Goal: Task Accomplishment & Management: Use online tool/utility

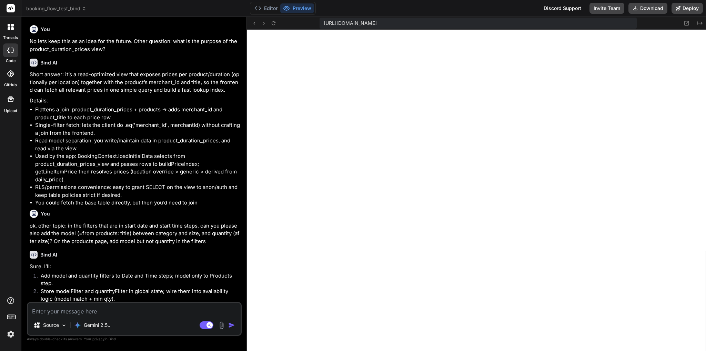
scroll to position [1160, 0]
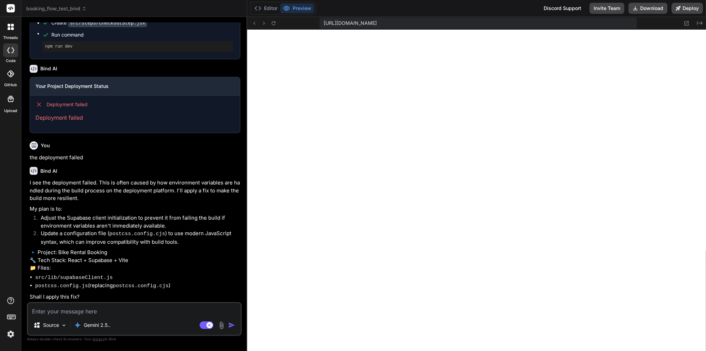
click at [96, 314] on textarea at bounding box center [134, 309] width 213 height 12
type textarea "y"
type textarea "x"
type textarea "ye"
type textarea "x"
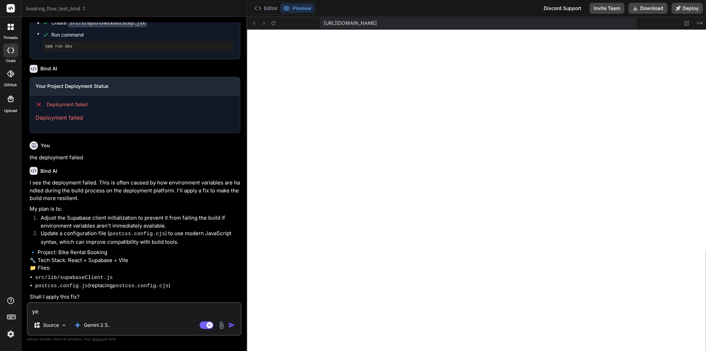
type textarea "yes"
type textarea "x"
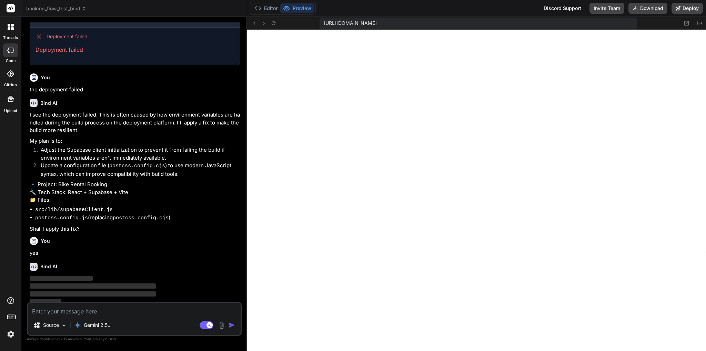
scroll to position [1232, 0]
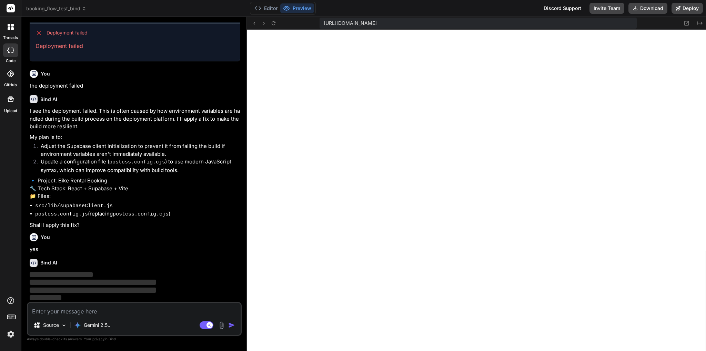
type textarea "x"
type textarea "persistSession: false, autoRefreshToken: false, detectSessionInUrl: false, }, })"
type textarea "x"
type textarea "export default { plugins: { tailwindcss: {}, autoprefixer: {}, }, }"
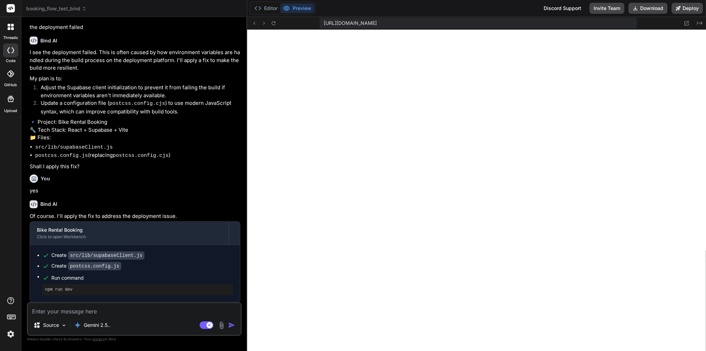
scroll to position [1291, 0]
click at [690, 8] on button "Deploy" at bounding box center [687, 8] width 31 height 11
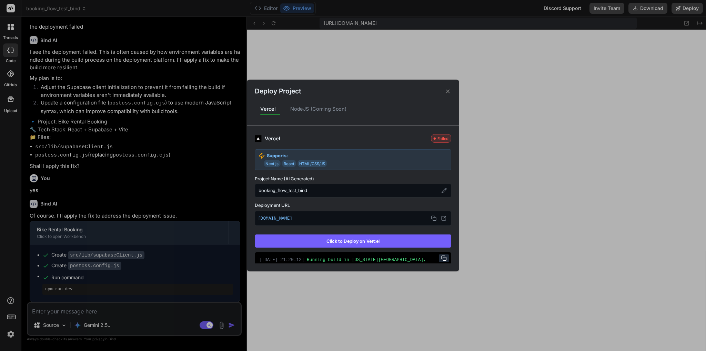
click at [347, 241] on button "Click to Deploy on Vercel" at bounding box center [353, 240] width 197 height 13
type textarea "x"
click at [431, 136] on div "Failed" at bounding box center [441, 138] width 20 height 9
click at [306, 109] on div "NodeJS (Coming Soon)" at bounding box center [319, 109] width 68 height 14
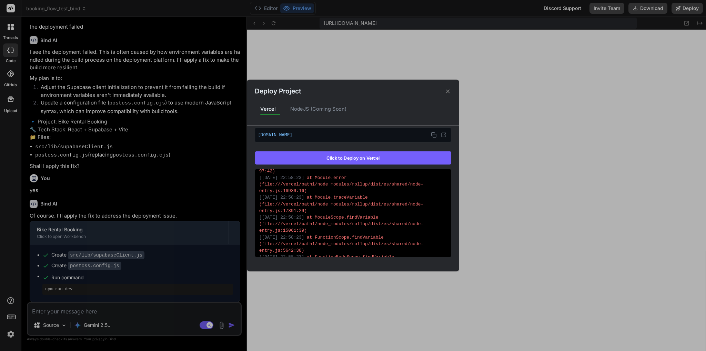
scroll to position [488, 0]
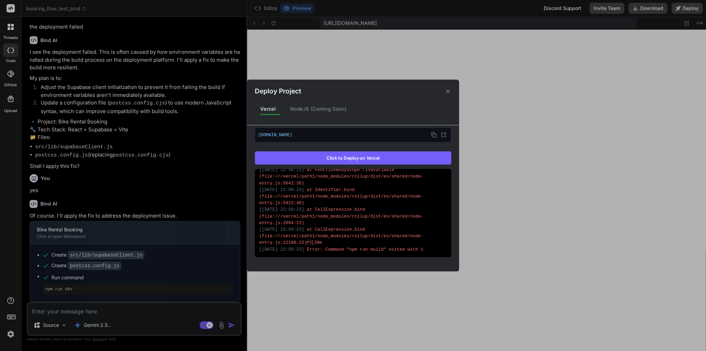
drag, startPoint x: 418, startPoint y: 242, endPoint x: 368, endPoint y: 178, distance: 80.6
click at [368, 178] on div "[ [DATE] 22:58:17 ] Running build in [US_STATE][GEOGRAPHIC_DATA], [GEOGRAPHIC_D…" at bounding box center [353, 213] width 197 height 88
click at [424, 230] on div "[ [DATE] 22:58:23 ] at CallExpression.bind (file:///vercel/path1/node_modules/r…" at bounding box center [353, 236] width 188 height 20
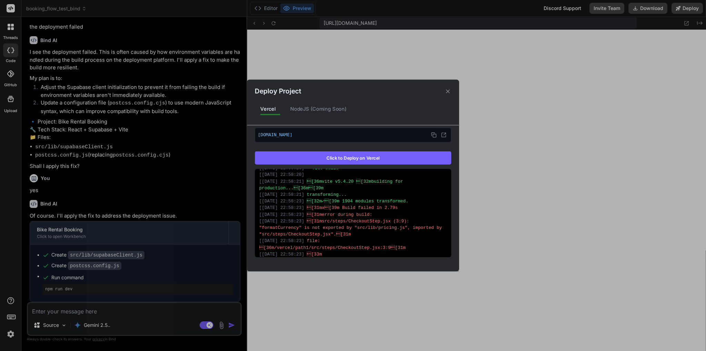
scroll to position [173, 0]
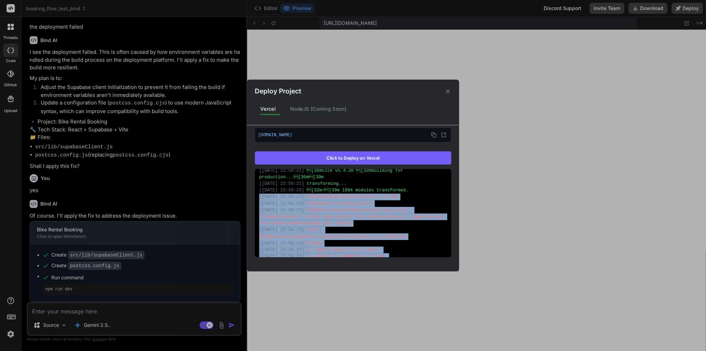
drag, startPoint x: 420, startPoint y: 248, endPoint x: 257, endPoint y: 193, distance: 172.0
click at [257, 193] on div "[ [DATE] 22:58:17 ] Running build in [US_STATE][GEOGRAPHIC_DATA], [GEOGRAPHIC_D…" at bounding box center [353, 213] width 197 height 88
copy div "[ [DATE] 22:58:23 ] [31mx[39m Build failed in 2.79s [ [DATE] 22:58:23 ] [31m…"
drag, startPoint x: 83, startPoint y: 313, endPoint x: 91, endPoint y: 312, distance: 8.0
click at [83, 313] on div "Deploy Project Vercel NodeJS (Coming Soon) Vercel Failed Supports: Next.js Reac…" at bounding box center [353, 175] width 706 height 351
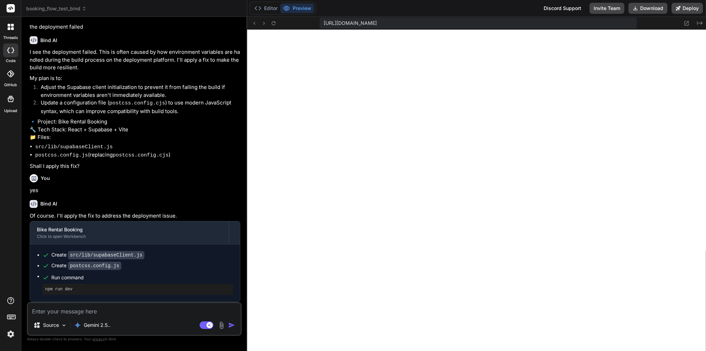
click at [103, 311] on textarea at bounding box center [134, 309] width 213 height 12
type textarea "d"
type textarea "x"
type textarea "de"
type textarea "x"
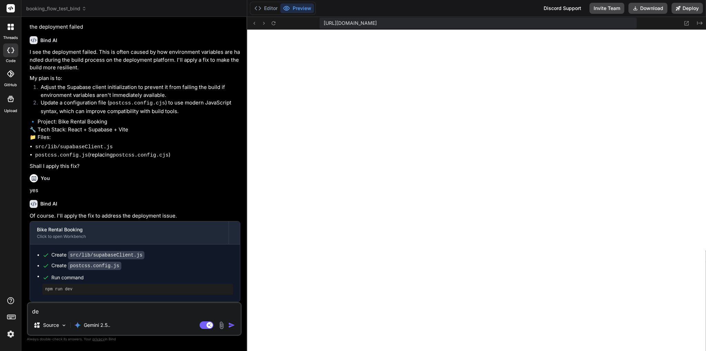
type textarea "dep"
type textarea "x"
type textarea "depl"
type textarea "x"
type textarea "deplo"
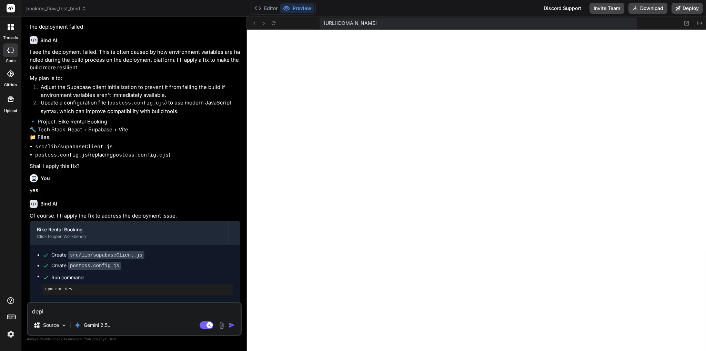
type textarea "x"
type textarea "deploy"
type textarea "x"
type textarea "deploym"
type textarea "x"
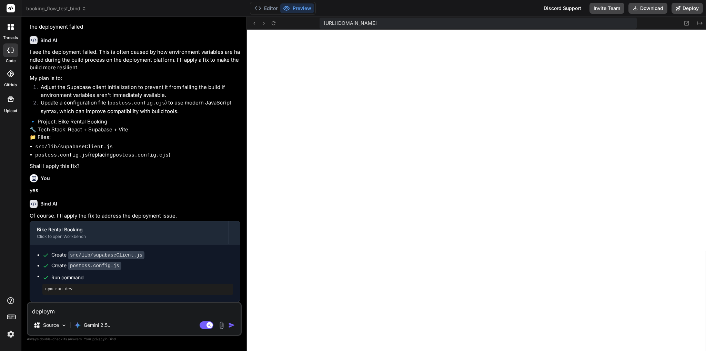
type textarea "deployme"
type textarea "x"
type textarea "deploymen"
type textarea "x"
type textarea "deployment"
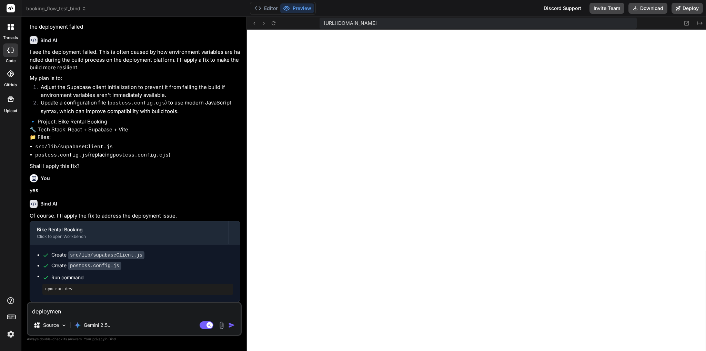
type textarea "x"
type textarea "deployment"
type textarea "x"
type textarea "deployment f"
type textarea "x"
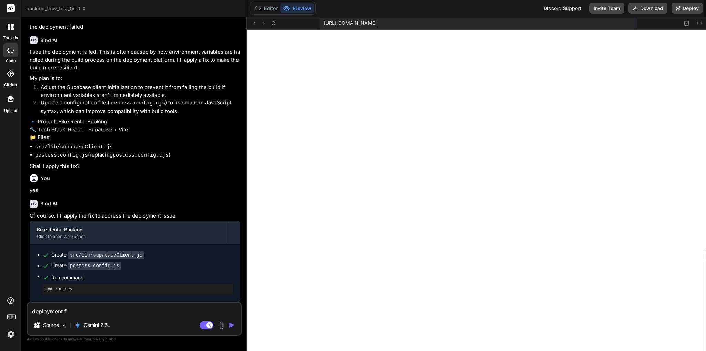
type textarea "deployment fa"
type textarea "x"
type textarea "deployment fai"
type textarea "x"
type textarea "deployment fail"
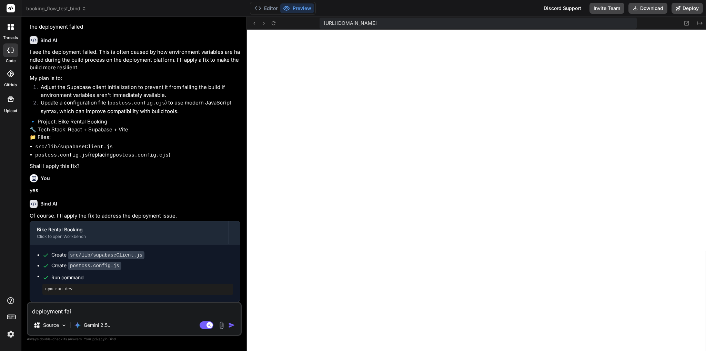
type textarea "x"
type textarea "deployment [PERSON_NAME]"
type textarea "x"
type textarea "deployment failed"
type textarea "x"
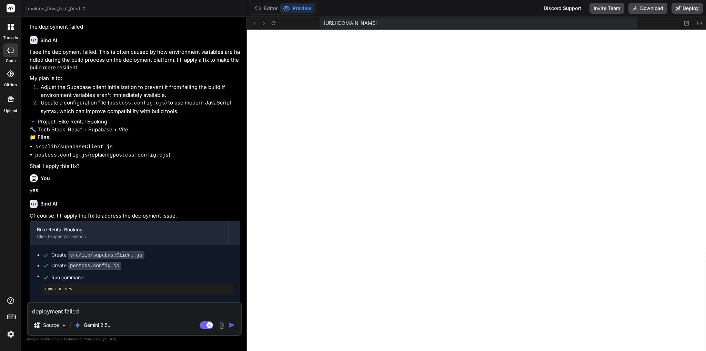
type textarea "deployment failed"
type textarea "x"
type textarea "deployment failed a"
type textarea "x"
type textarea "deployment failed ag"
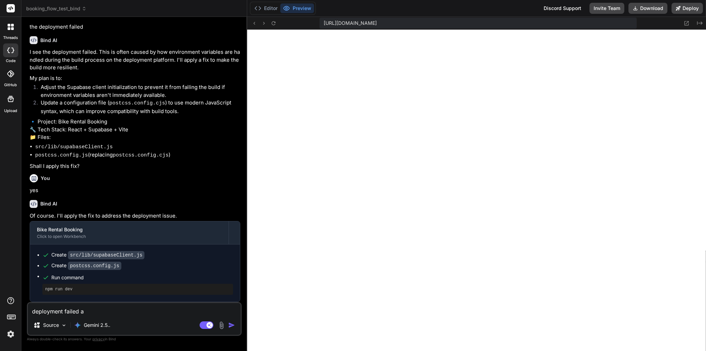
type textarea "x"
type textarea "deployment failed aga"
type textarea "x"
type textarea "deployment failed agai"
type textarea "x"
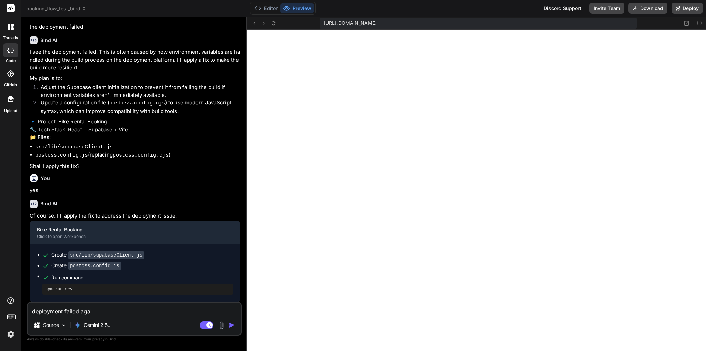
type textarea "deployment failed again"
type textarea "x"
type textarea "deployment failed again,"
type textarea "x"
type textarea "deployment failed again,"
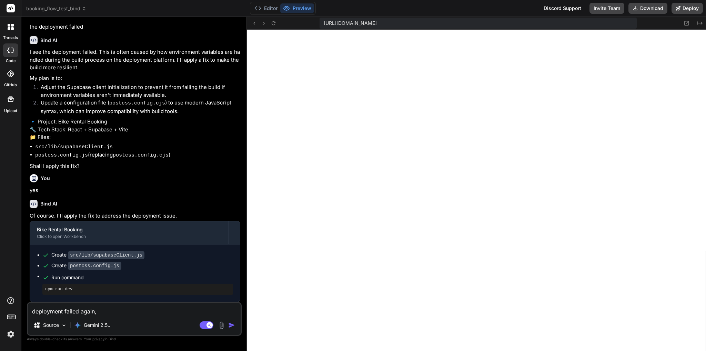
type textarea "x"
type textarea "deployment failed again, h"
type textarea "x"
type textarea "deployment failed again, he"
type textarea "x"
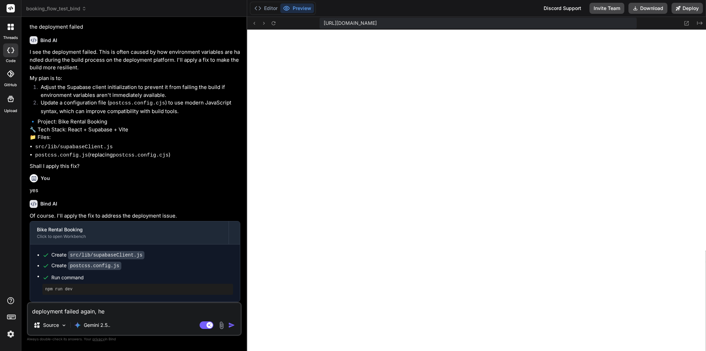
type textarea "deployment failed again, her"
type textarea "x"
type textarea "deployment failed again, here"
type textarea "x"
type textarea "deployment failed again, here"
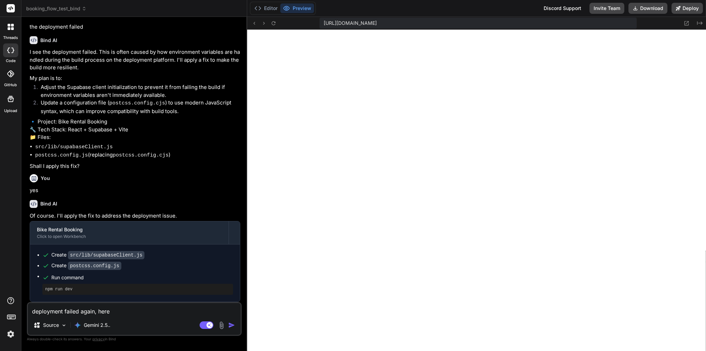
type textarea "x"
type textarea "deployment failed again, here i"
type textarea "x"
type textarea "deployment failed again, here is"
type textarea "x"
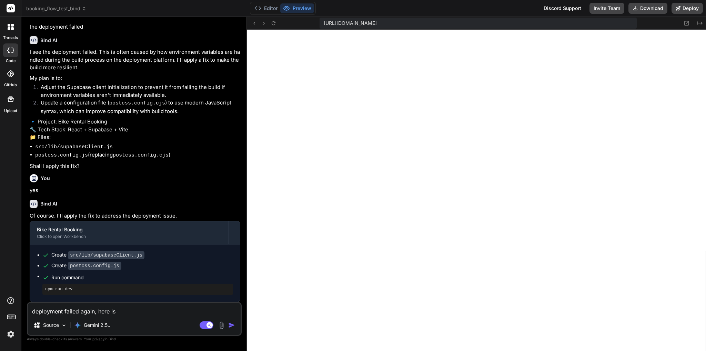
type textarea "deployment failed again, here is"
type textarea "x"
type textarea "deployment failed again, here is t"
type textarea "x"
type textarea "deployment failed again, here is th"
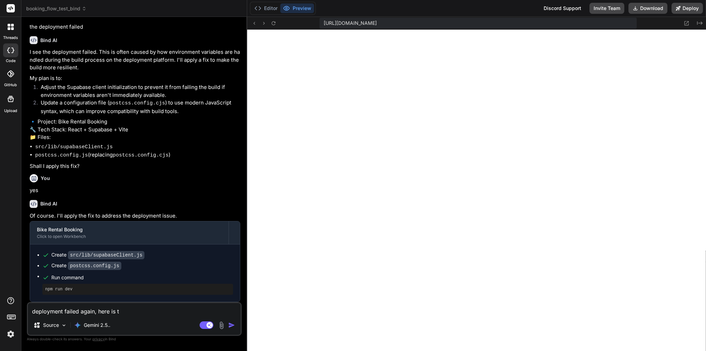
type textarea "x"
type textarea "deployment failed again, here is the"
type textarea "x"
type textarea "deployment failed again, here is the"
type textarea "x"
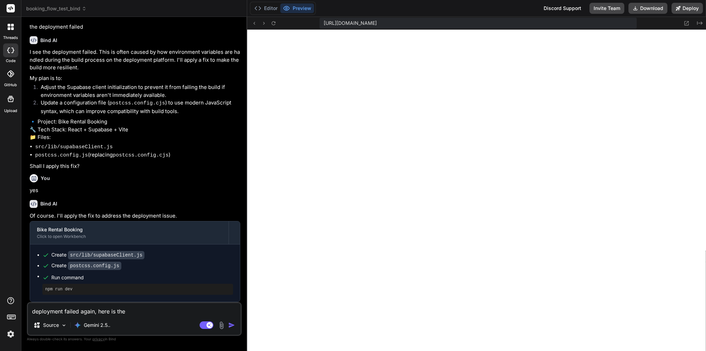
type textarea "deployment failed again, here is the e"
type textarea "x"
type textarea "deployment failed again, here is the er"
type textarea "x"
type textarea "deployment failed again, here is the erro"
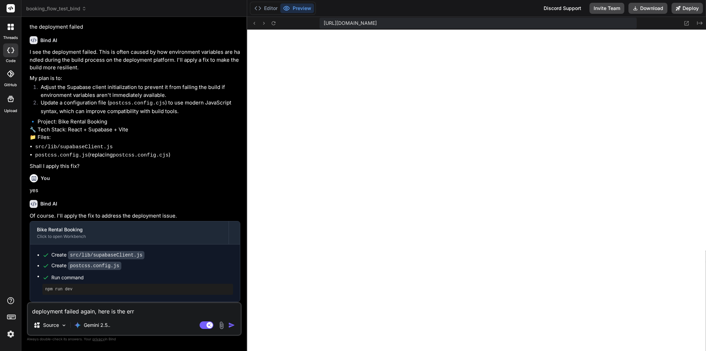
type textarea "x"
type textarea "deployment failed again, here is the err"
type textarea "x"
type textarea "deployment failed again, here is the erro"
type textarea "x"
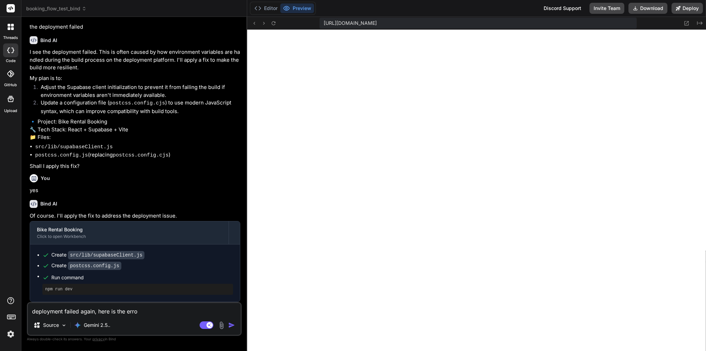
type textarea "deployment failed again, here is the error"
type textarea "x"
type textarea "deployment failed again, here is the error"
type textarea "x"
type textarea "deployment failed again, here is the error t"
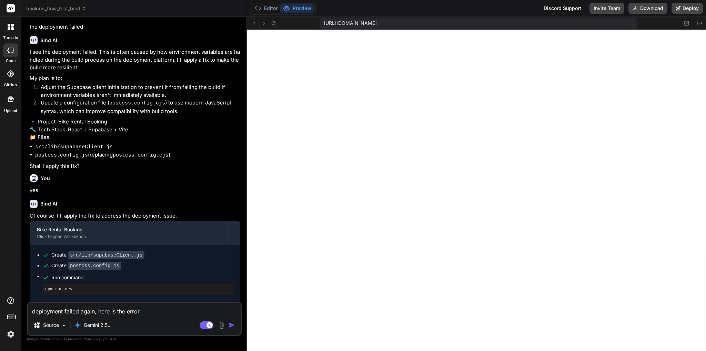
type textarea "x"
type textarea "deployment failed again, here is the error te"
type textarea "x"
type textarea "deployment failed again, here is the error tex"
type textarea "x"
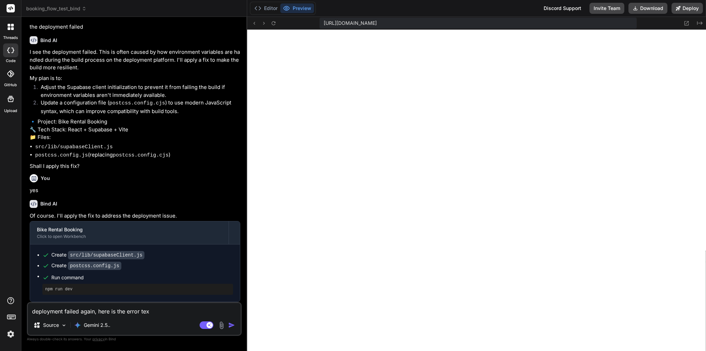
type textarea "deployment failed again, here is the error text"
type textarea "x"
type textarea "deployment failed again, here is the error text:"
type textarea "x"
type textarea "deployment failed again, here is the error text:"
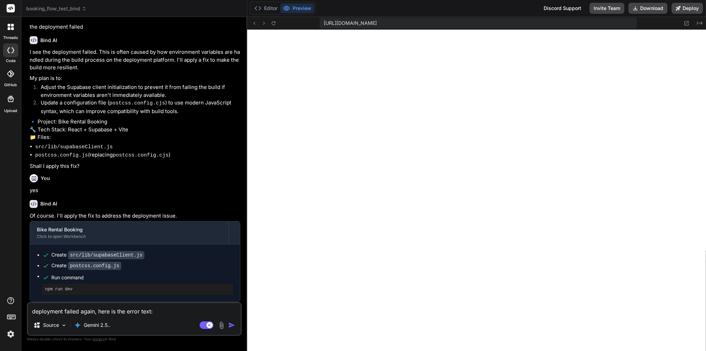
type textarea "x"
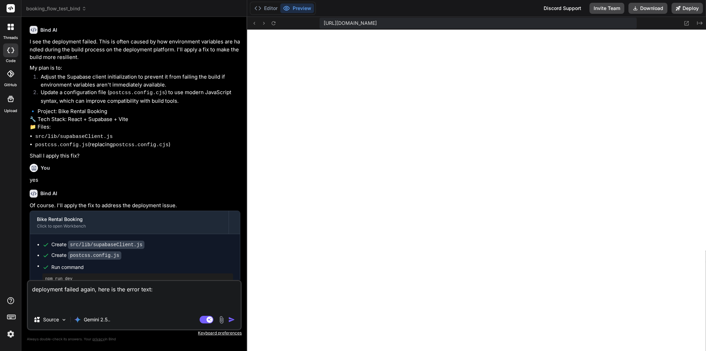
paste textarea "[[DATE] 22:58:23] [31mx[39m Build failed in 2.79s [[DATE] 22:58:23] [31merro…"
type textarea "deployment failed again, here is the error text: [[DATE] 22:58:23] [31mx[39m …"
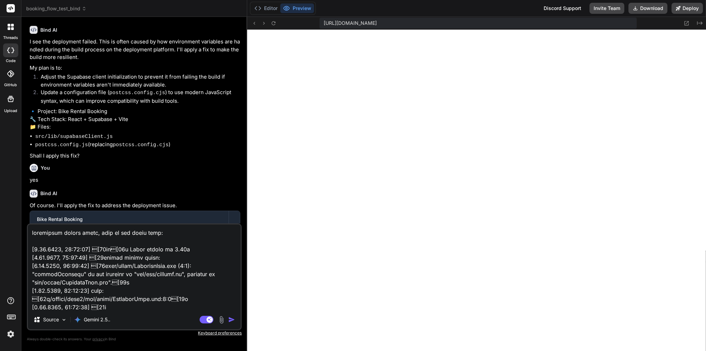
scroll to position [307, 0]
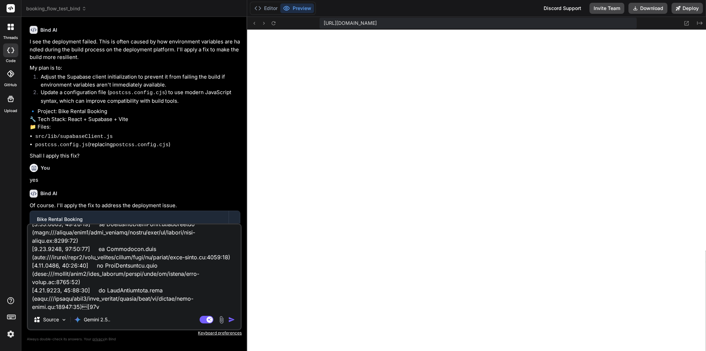
type textarea "x"
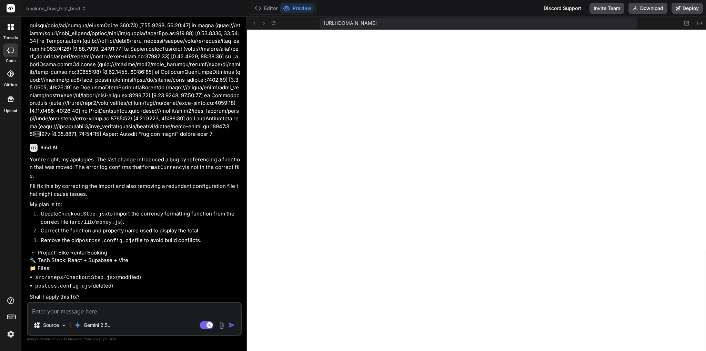
scroll to position [1661, 0]
type textarea "x"
type textarea "y"
type textarea "x"
type textarea "ye"
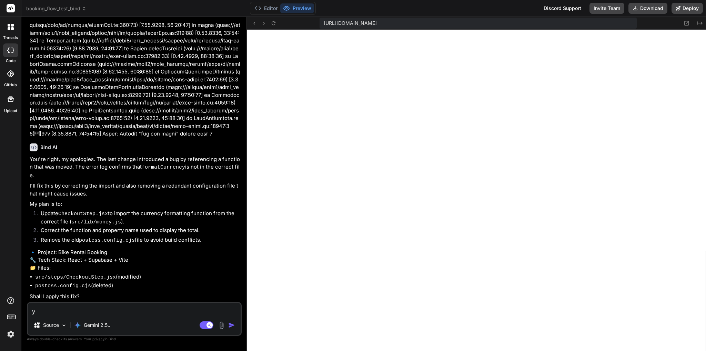
type textarea "x"
type textarea "yes"
type textarea "x"
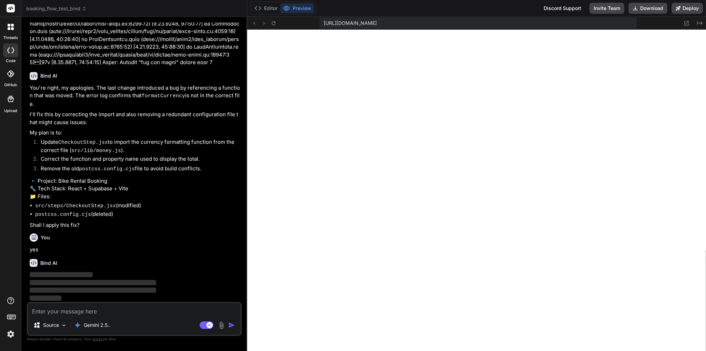
scroll to position [1732, 0]
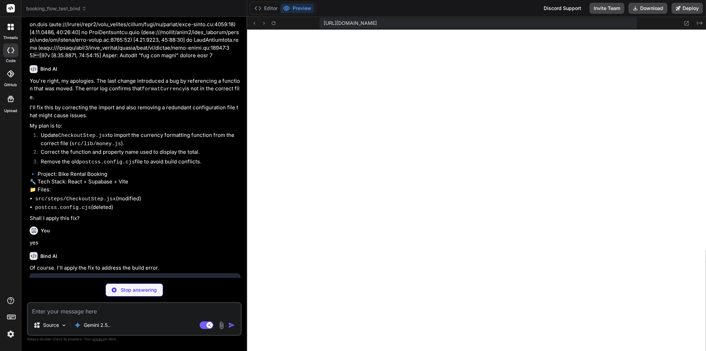
type textarea "x"
type textarea "function validatePhone(phone) { return /^[+]?[\d\s().-]{7,}$/.test(phone) }"
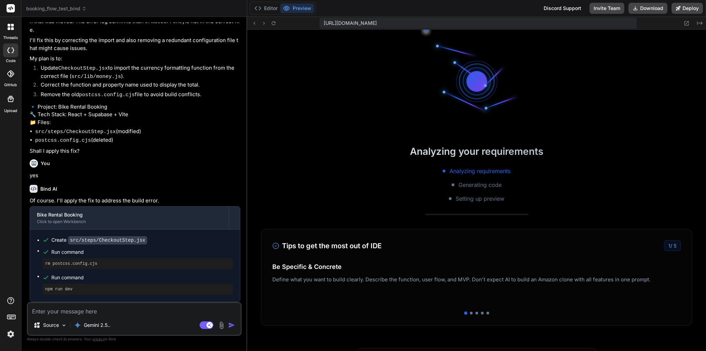
scroll to position [1806, 0]
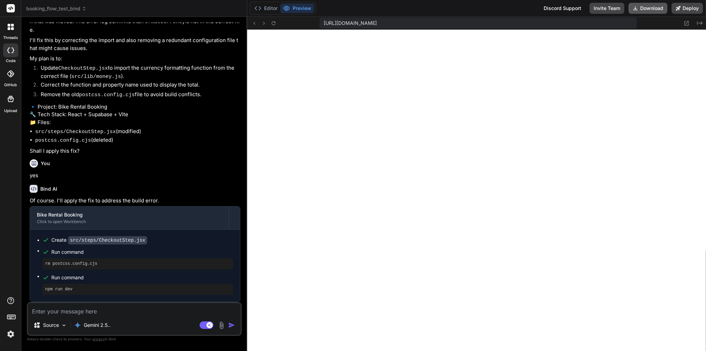
click at [658, 6] on button "Download" at bounding box center [648, 8] width 39 height 11
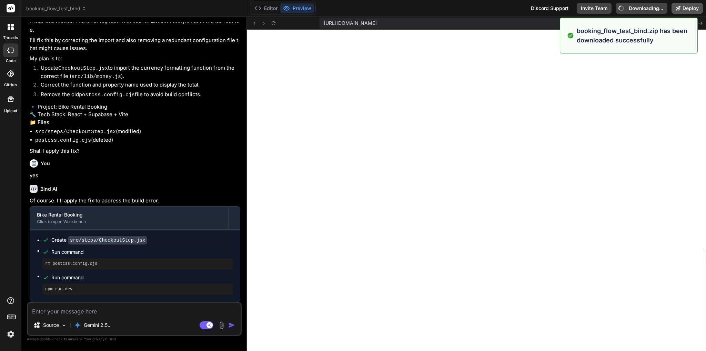
click at [699, 11] on button "Deploy" at bounding box center [687, 8] width 31 height 11
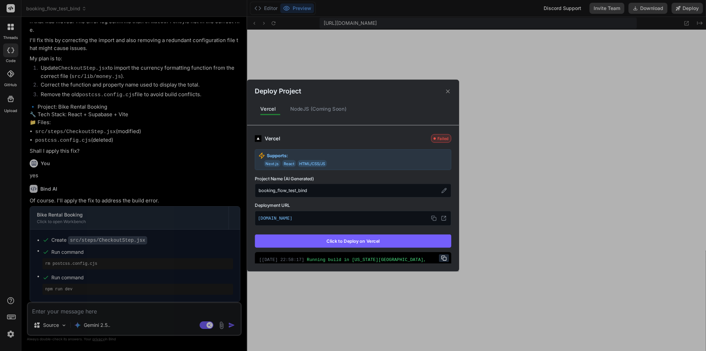
click at [363, 240] on button "Click to Deploy on Vercel" at bounding box center [353, 240] width 197 height 13
type textarea "x"
click at [117, 154] on div "Deploy Project Vercel NodeJS (Coming Soon) Vercel Deployed Supports: Next.js Re…" at bounding box center [353, 175] width 706 height 351
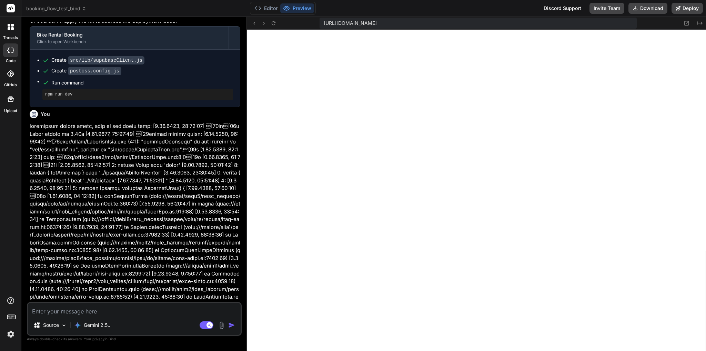
scroll to position [1518, 0]
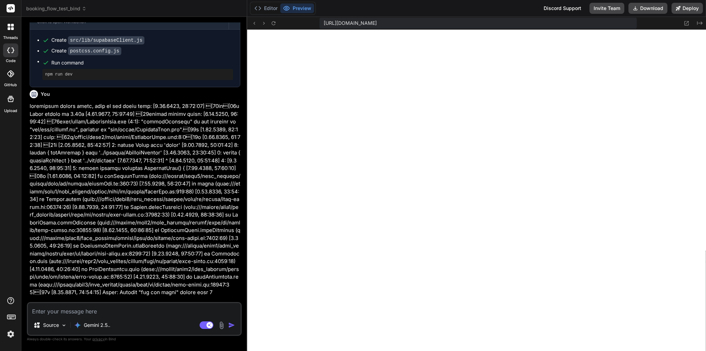
click at [107, 308] on textarea at bounding box center [134, 309] width 213 height 12
type textarea "N"
type textarea "x"
type textarea "No"
type textarea "x"
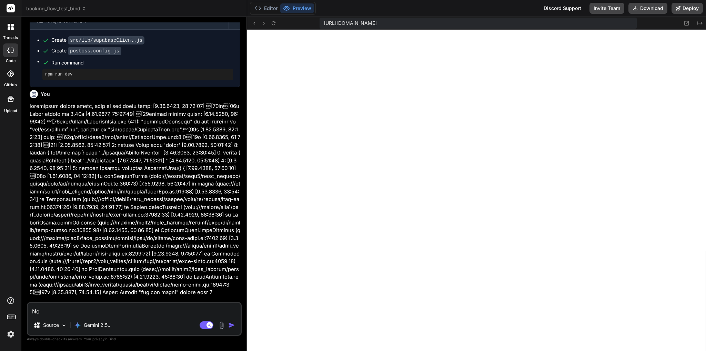
type textarea "Now"
type textarea "x"
type textarea "Now"
type textarea "x"
type textarea "Now i"
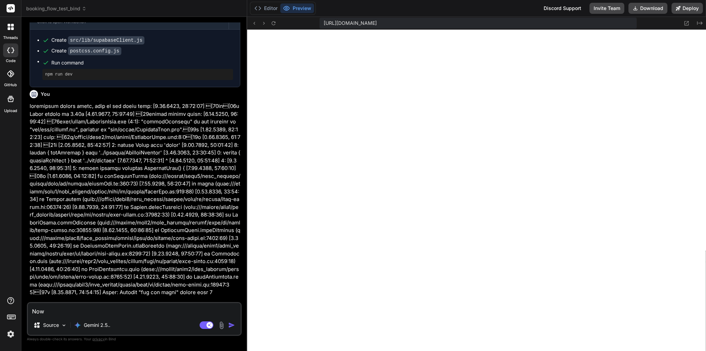
type textarea "x"
type textarea "Now it"
type textarea "x"
type textarea "Now it"
type textarea "x"
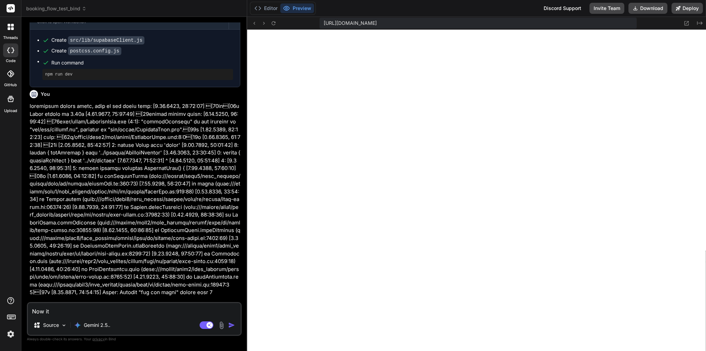
type textarea "Now it s"
type textarea "x"
type textarea "Now it sa"
type textarea "x"
type textarea "Now it say"
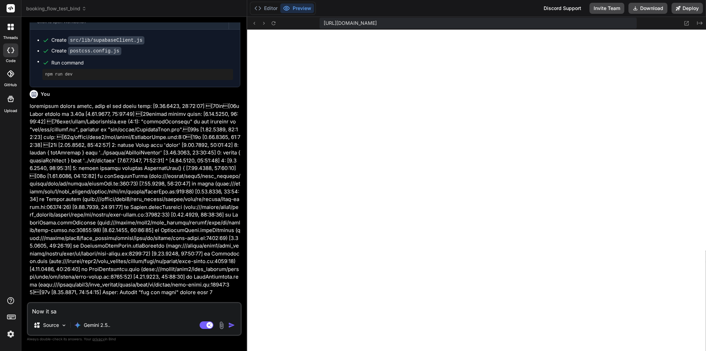
type textarea "x"
type textarea "Now it says"
type textarea "x"
type textarea "Now it says"
type textarea "x"
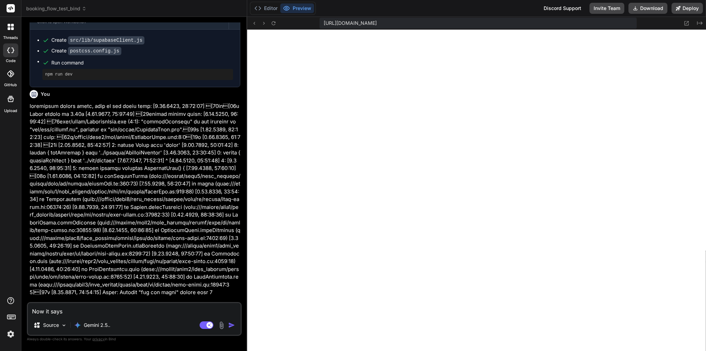
paste textarea "Could not load booking information. Please check the merchant ID or your connec…"
type textarea "Now it says Could not load booking information. Please check the merchant ID or…"
type textarea "x"
type textarea "Now it says Could not load booking information. Please check the merchant ID or…"
type textarea "x"
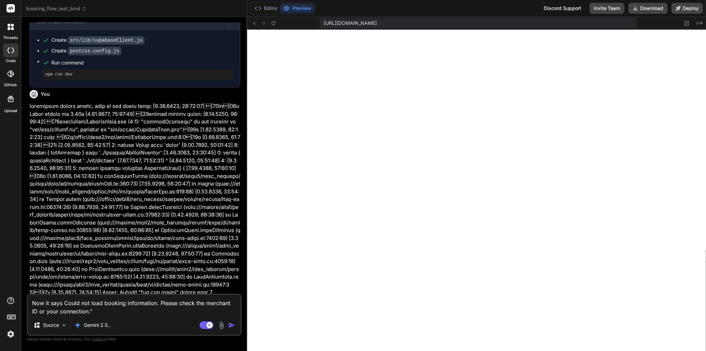
type textarea "Now it says "Could not load booking information. Please check the merchant ID o…"
type textarea "x"
type textarea "Now it says "Could not load booking information. Please check the merchant ID o…"
type textarea "x"
type textarea "Now it says "Could not load booking information. Please check the merchant ID o…"
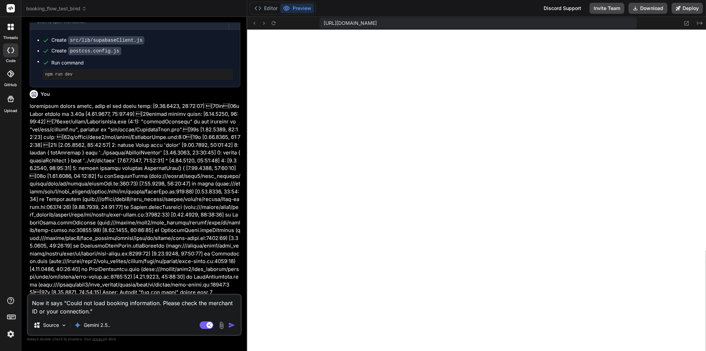
type textarea "x"
type textarea "Now it says "Could not load booking information. Please check the merchant ID o…"
type textarea "x"
type textarea "Now it says "Could not load booking information. Please check the merchant ID o…"
type textarea "x"
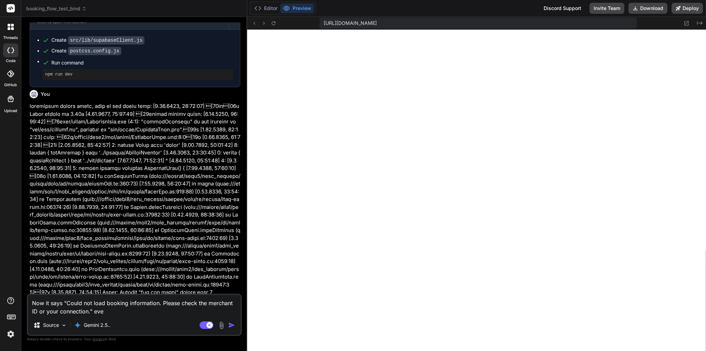
type textarea "Now it says "Could not load booking information. Please check the merchant ID o…"
type textarea "x"
type textarea "Now it says "Could not load booking information. Please check the merchant ID o…"
type textarea "x"
type textarea "Now it says "Could not load booking information. Please check the merchant ID o…"
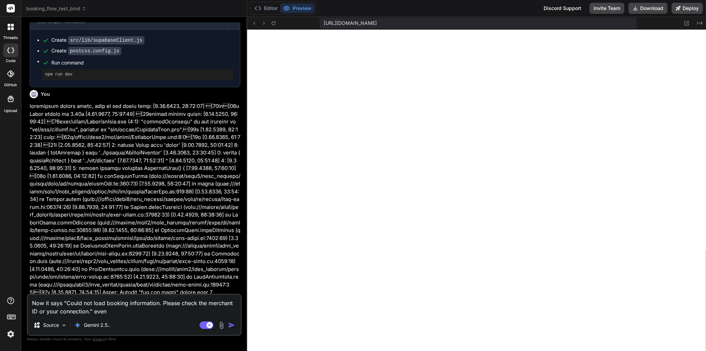
type textarea "x"
type textarea "Now it says "Could not load booking information. Please check the merchant ID o…"
type textarea "x"
type textarea "Now it says "Could not load booking information. Please check the merchant ID o…"
type textarea "x"
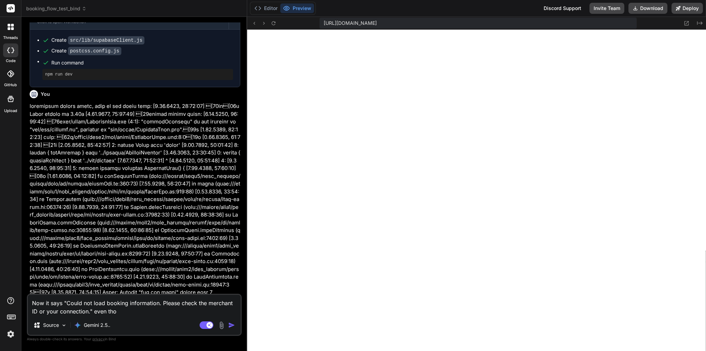
type textarea "Now it says "Could not load booking information. Please check the merchant ID o…"
type textarea "x"
type textarea "Now it says "Could not load booking information. Please check the merchant ID o…"
type textarea "x"
type textarea "Now it says "Could not load booking information. Please check the merchant ID o…"
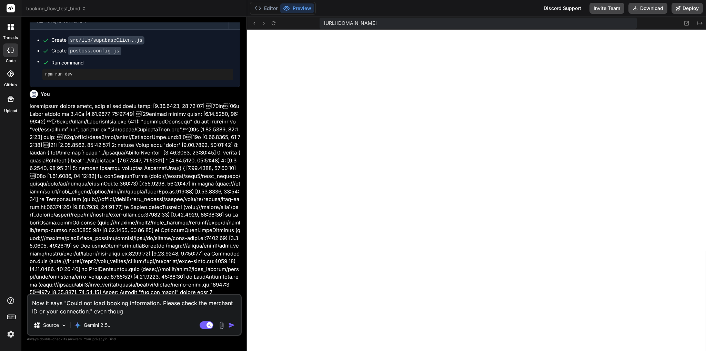
type textarea "x"
type textarea "Now it says "Could not load booking information. Please check the merchant ID o…"
type textarea "x"
type textarea "Now it says "Could not load booking information. Please check the merchant ID o…"
type textarea "x"
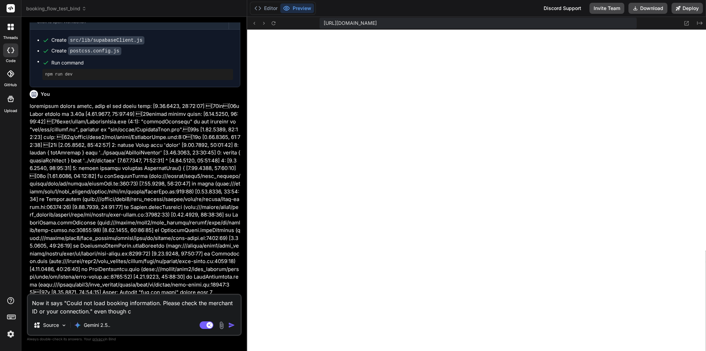
type textarea "Now it says "Could not load booking information. Please check the merchant ID o…"
type textarea "x"
type textarea "Now it says "Could not load booking information. Please check the merchant ID o…"
type textarea "x"
type textarea "Now it says "Could not load booking information. Please check the merchant ID o…"
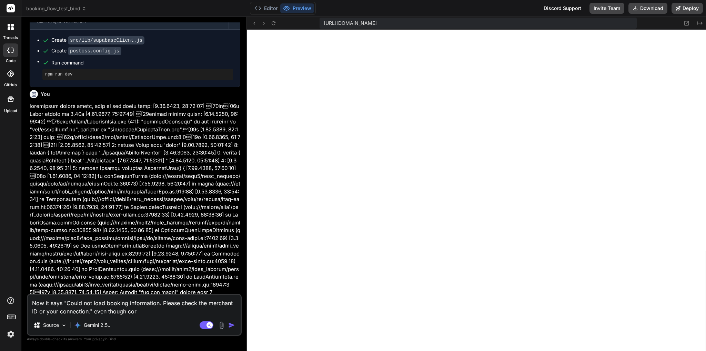
type textarea "x"
type textarea "Now it says "Could not load booking information. Please check the merchant ID o…"
type textarea "x"
type textarea "Now it says "Could not load booking information. Please check the merchant ID o…"
type textarea "x"
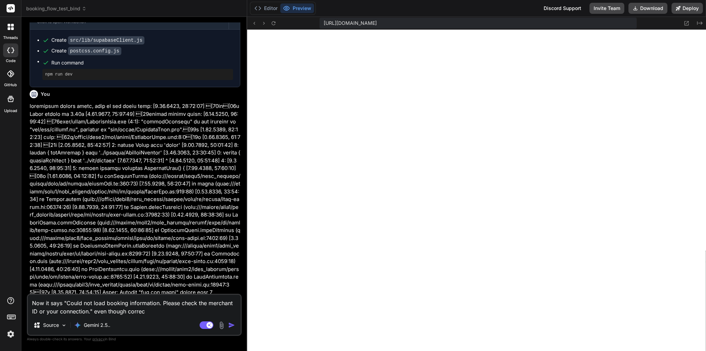
type textarea "Now it says "Could not load booking information. Please check the merchant ID o…"
type textarea "x"
type textarea "Now it says "Could not load booking information. Please check the merchant ID o…"
type textarea "x"
type textarea "Now it says "Could not load booking information. Please check the merchant ID o…"
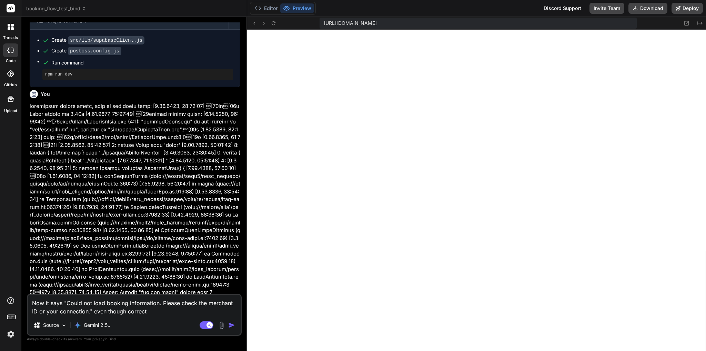
type textarea "x"
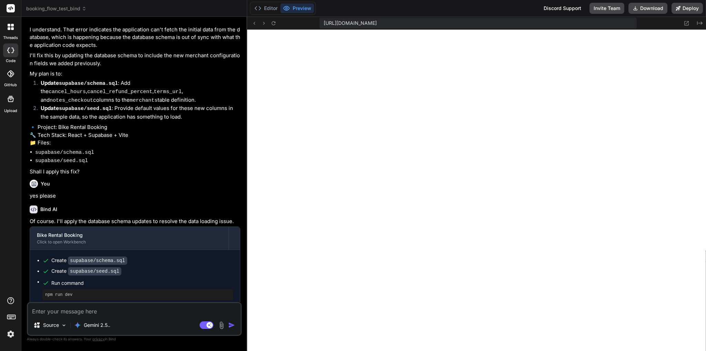
scroll to position [2146, 0]
click at [268, 8] on button "Editor" at bounding box center [266, 8] width 29 height 10
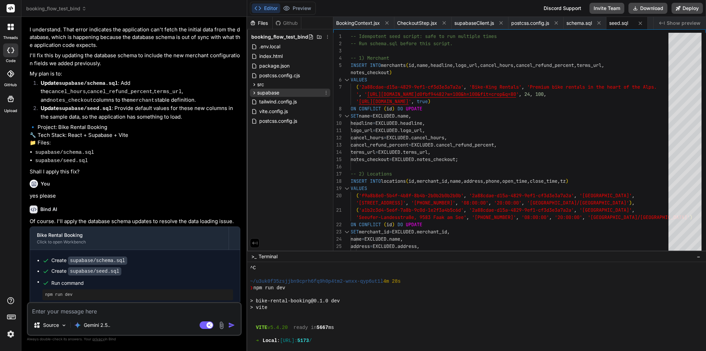
click at [257, 90] on icon at bounding box center [254, 93] width 6 height 6
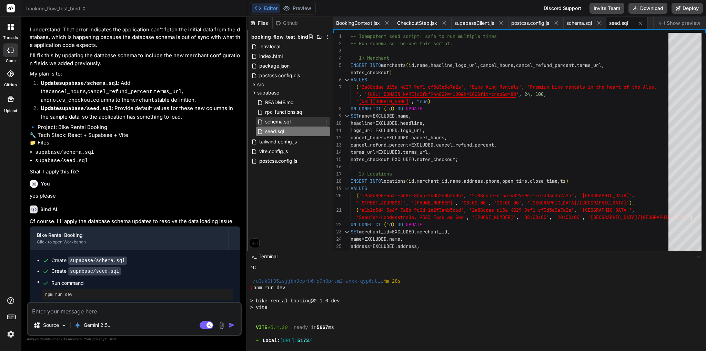
click at [277, 118] on span "schema.sql" at bounding box center [277, 122] width 27 height 8
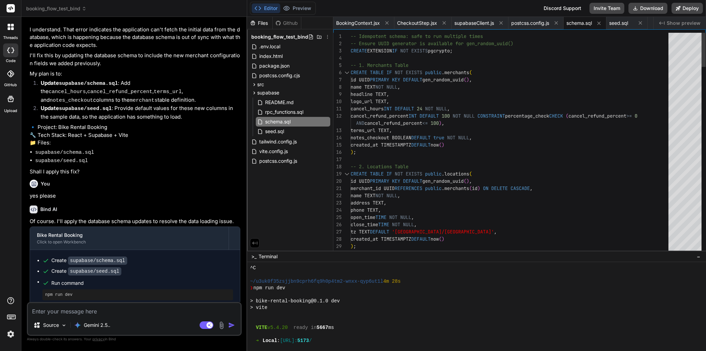
scroll to position [0, 0]
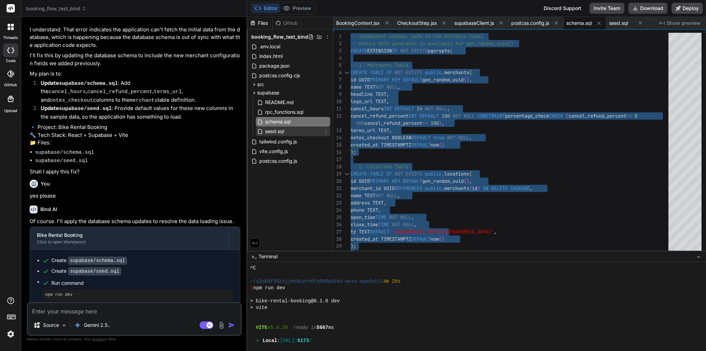
click at [286, 134] on div "seed.sql" at bounding box center [293, 132] width 74 height 10
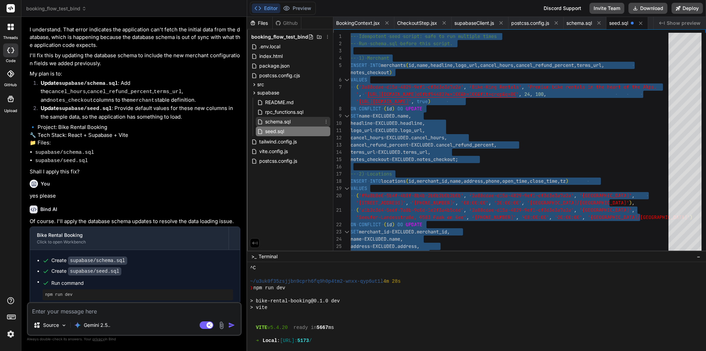
click at [288, 121] on span "schema.sql" at bounding box center [277, 122] width 27 height 8
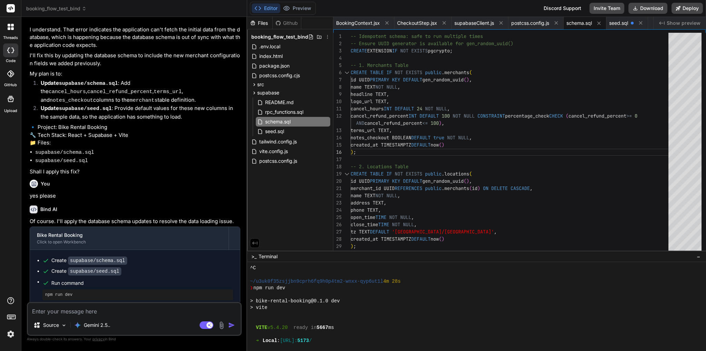
click at [124, 316] on div "Source Gemini 2.5.. Agent Mode. When this toggle is activated, AI automatically…" at bounding box center [134, 319] width 215 height 34
click at [140, 309] on textarea at bounding box center [134, 309] width 213 height 12
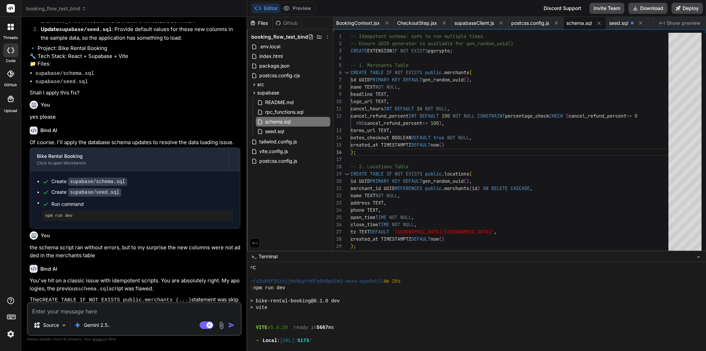
scroll to position [2352, 0]
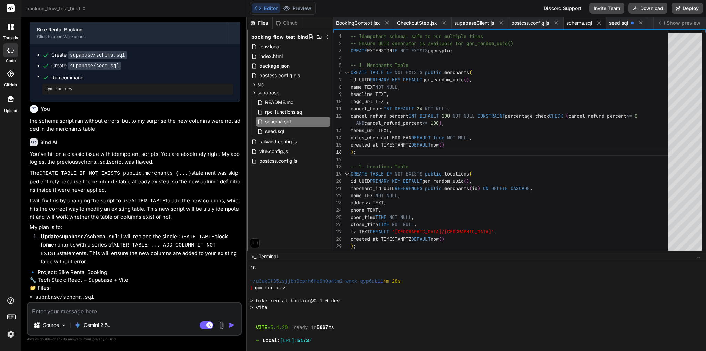
click at [119, 311] on textarea at bounding box center [134, 309] width 213 height 12
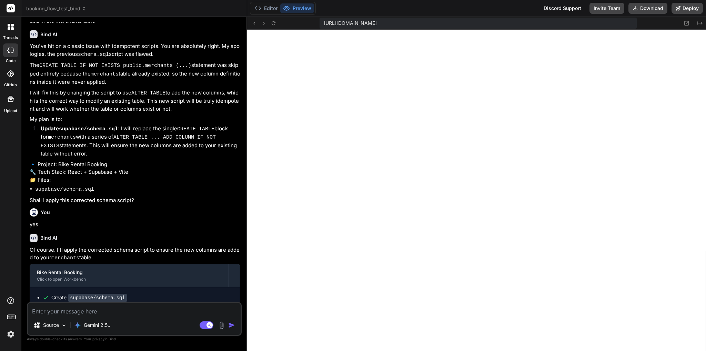
scroll to position [2479, 0]
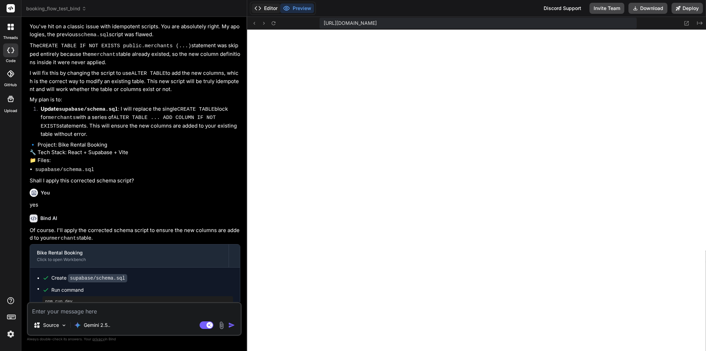
click at [272, 9] on button "Editor" at bounding box center [266, 8] width 29 height 10
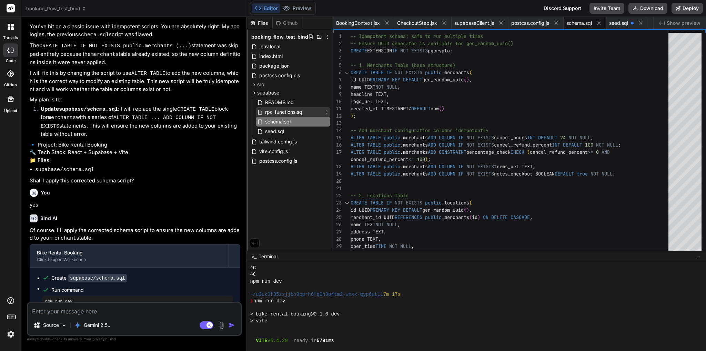
click at [291, 112] on span "rpc_functions.sql" at bounding box center [284, 112] width 40 height 8
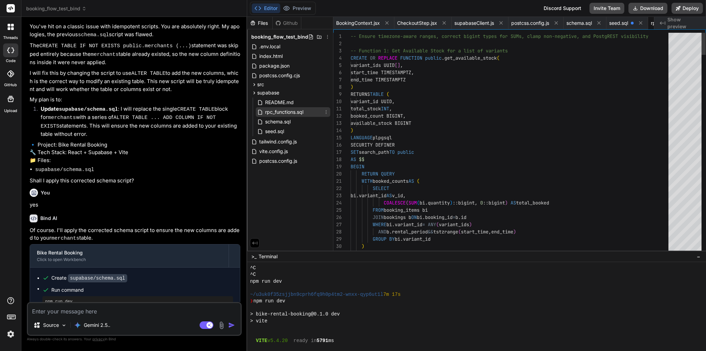
scroll to position [0, 52]
click at [289, 120] on span "schema.sql" at bounding box center [277, 122] width 27 height 8
